Goal: Navigation & Orientation: Find specific page/section

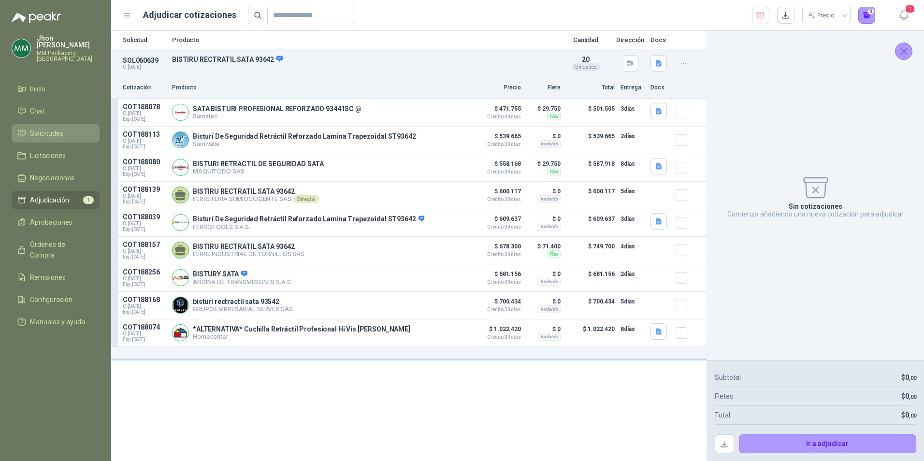
click at [40, 128] on span "Solicitudes" at bounding box center [46, 133] width 33 height 11
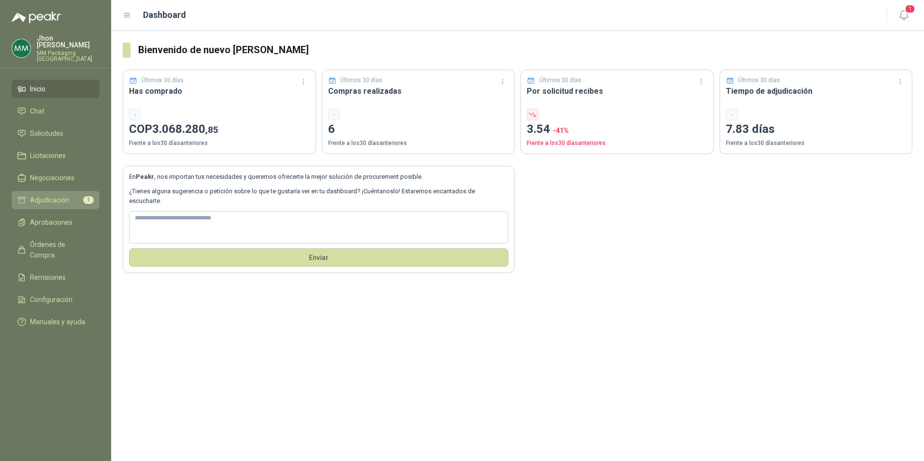
click at [53, 195] on span "Adjudicación" at bounding box center [49, 200] width 39 height 11
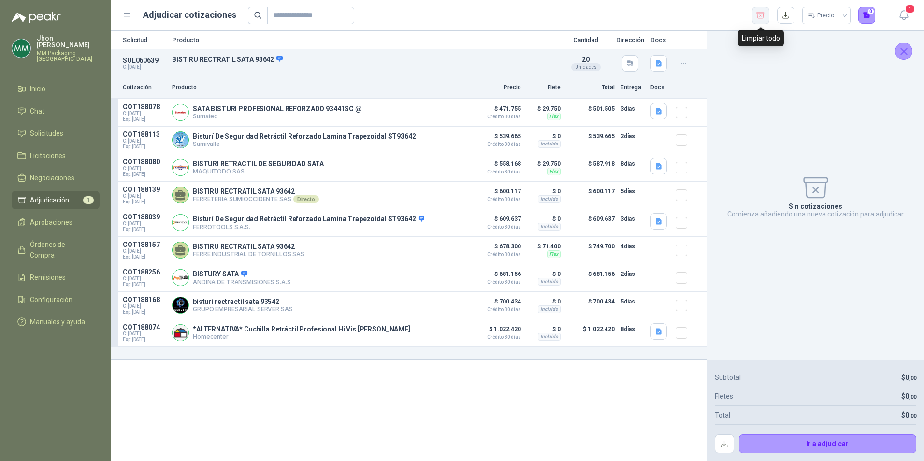
click at [758, 20] on icon "button" at bounding box center [760, 16] width 9 height 10
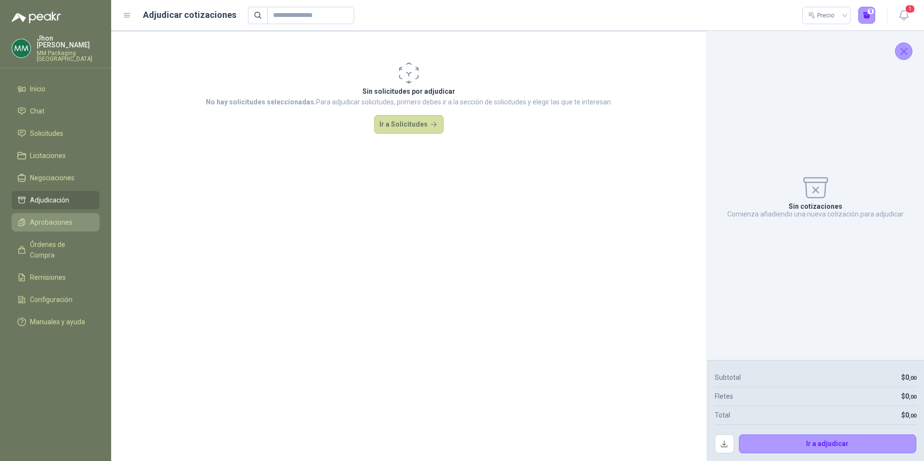
click at [56, 217] on span "Aprobaciones" at bounding box center [51, 222] width 43 height 11
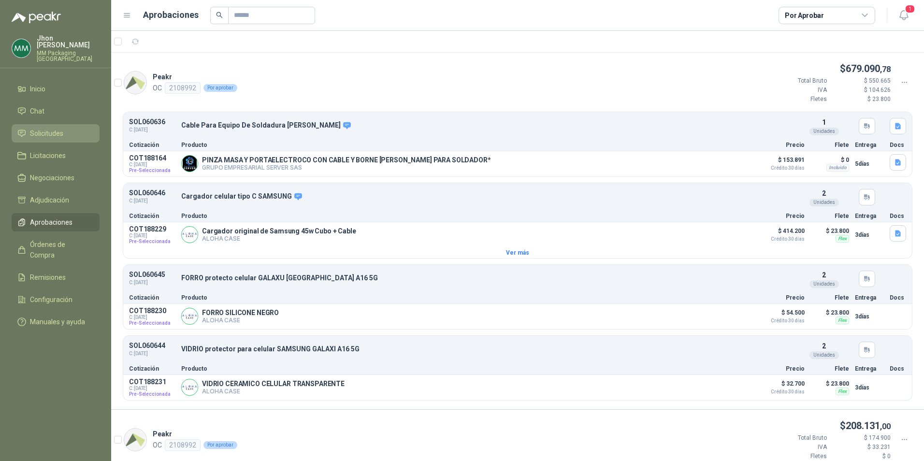
click at [38, 128] on span "Solicitudes" at bounding box center [46, 133] width 33 height 11
